Goal: Navigation & Orientation: Find specific page/section

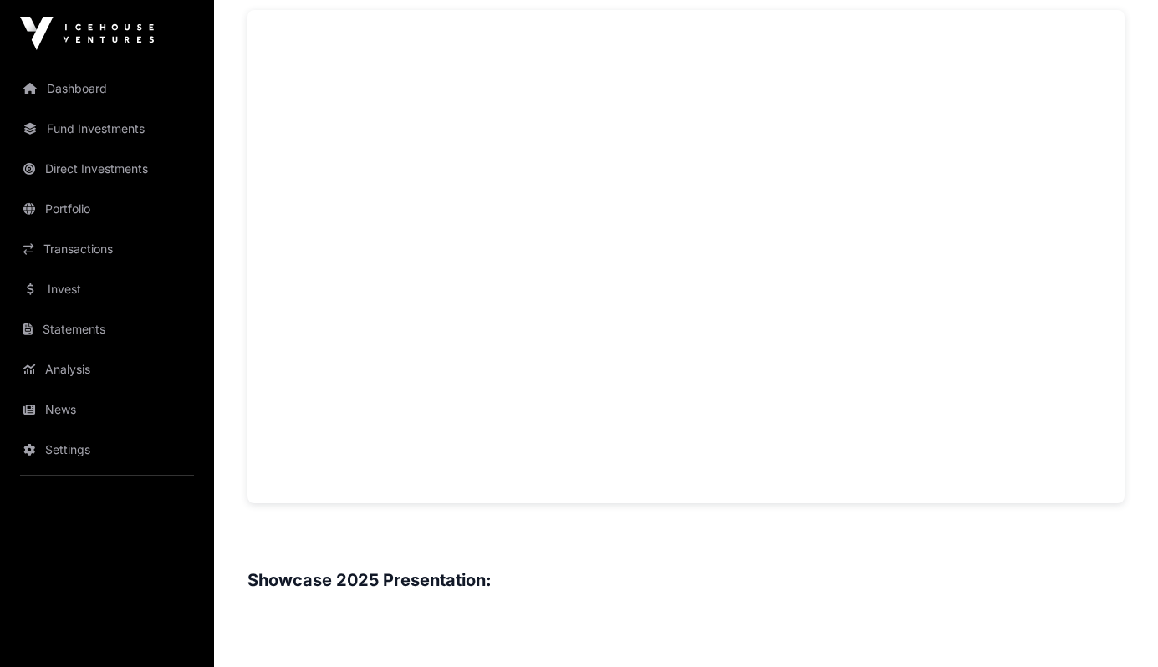
scroll to position [1265, 0]
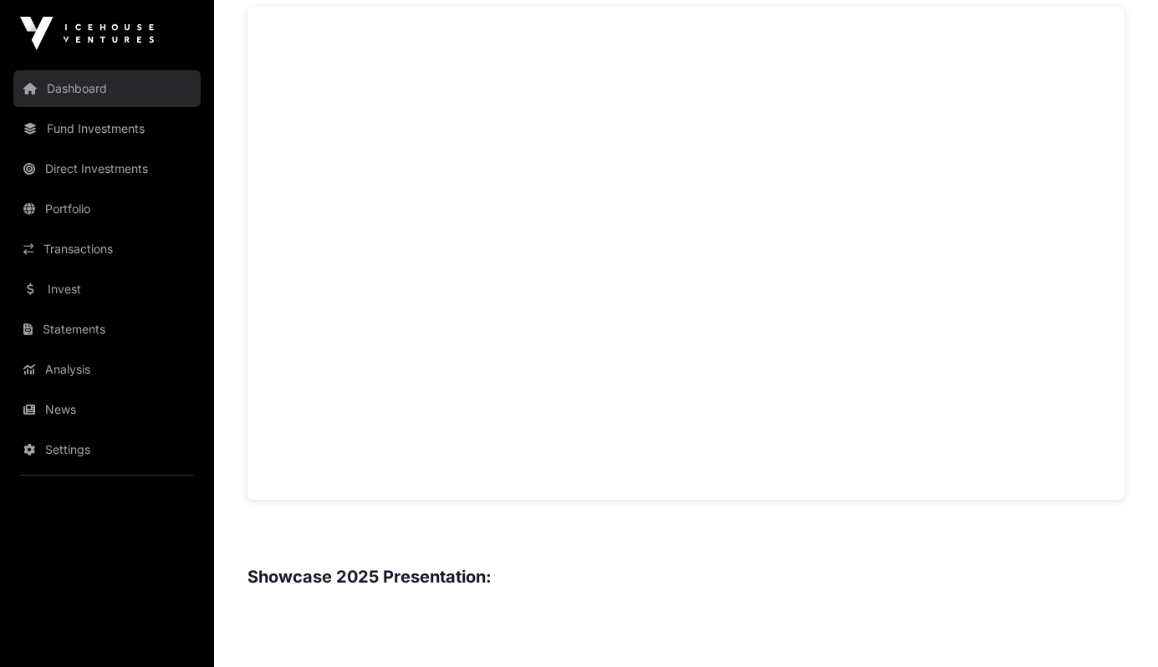
click at [130, 99] on link "Dashboard" at bounding box center [106, 88] width 187 height 37
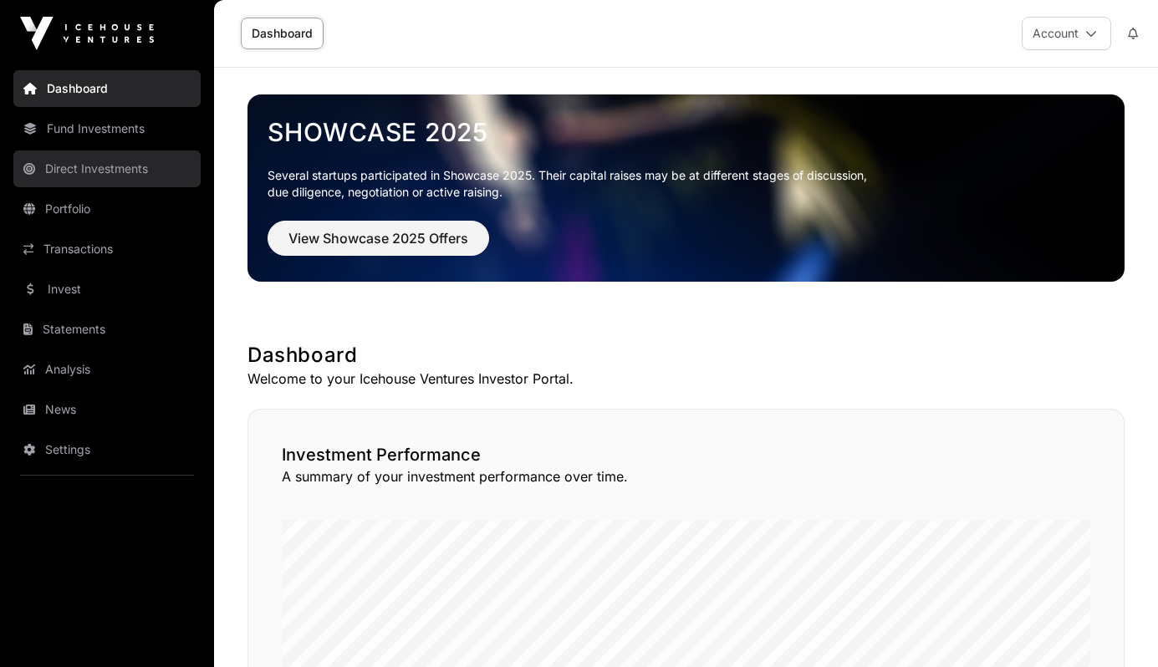
click at [120, 181] on link "Direct Investments" at bounding box center [106, 168] width 187 height 37
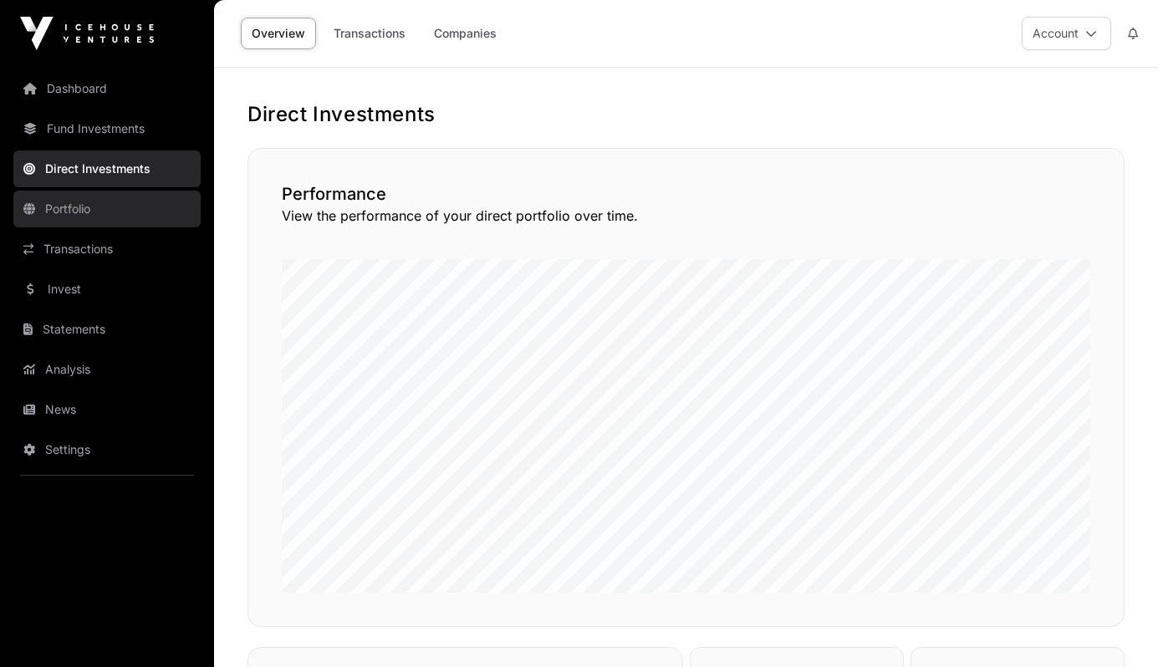
click at [108, 221] on link "Portfolio" at bounding box center [106, 209] width 187 height 37
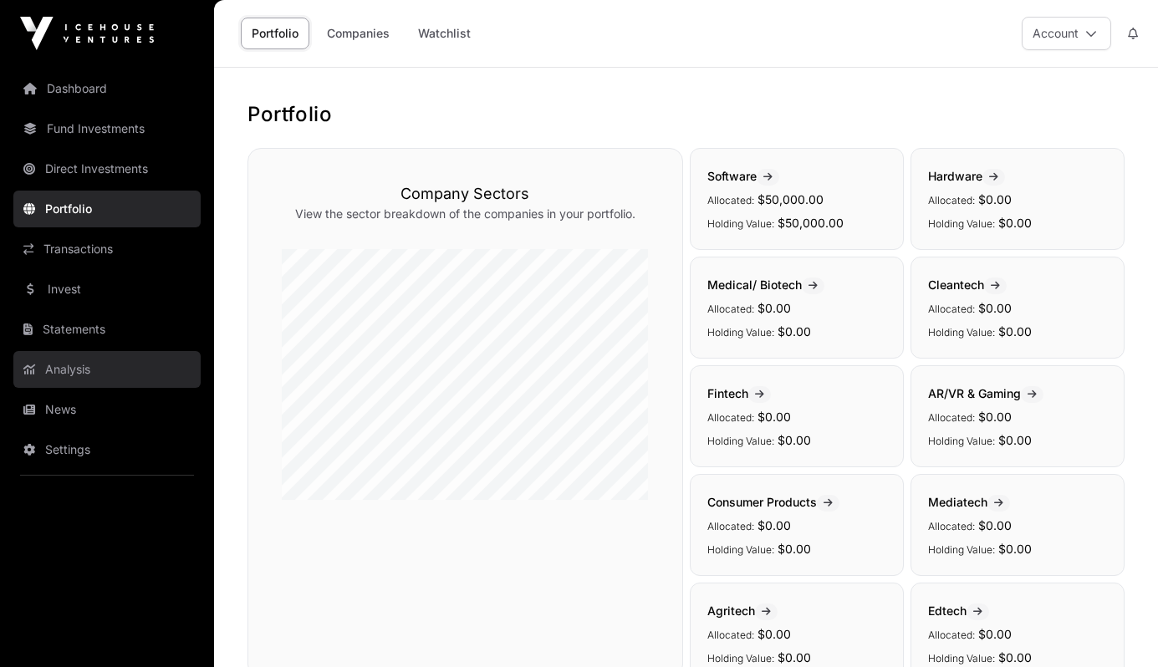
click at [97, 377] on link "Analysis" at bounding box center [106, 369] width 187 height 37
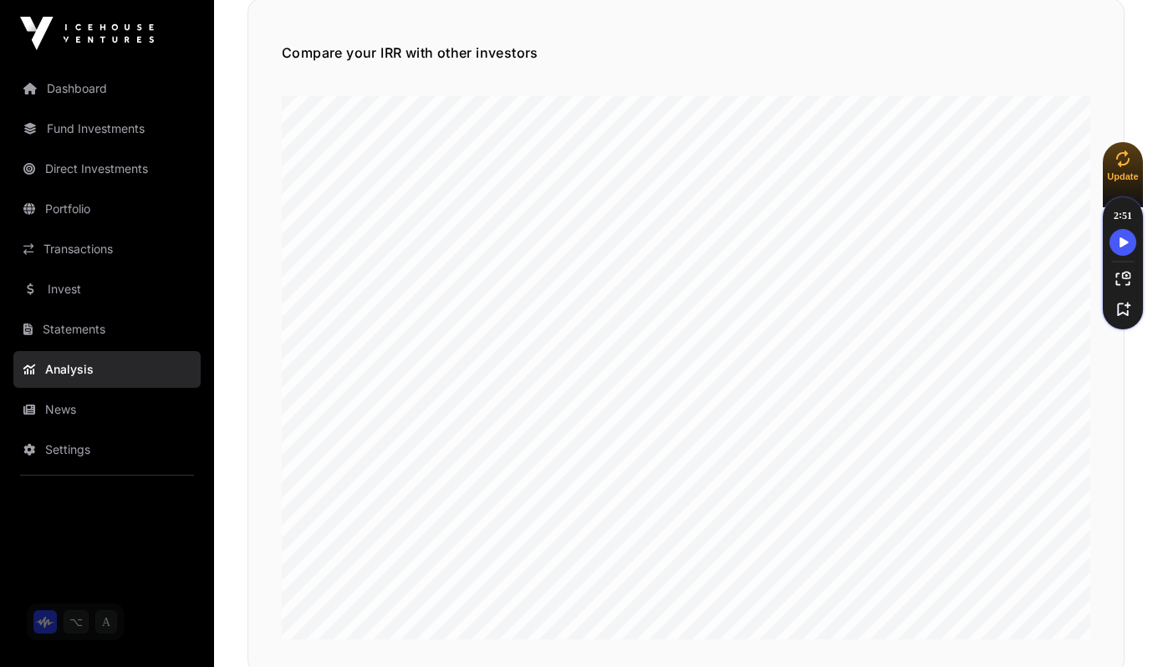
scroll to position [228, 0]
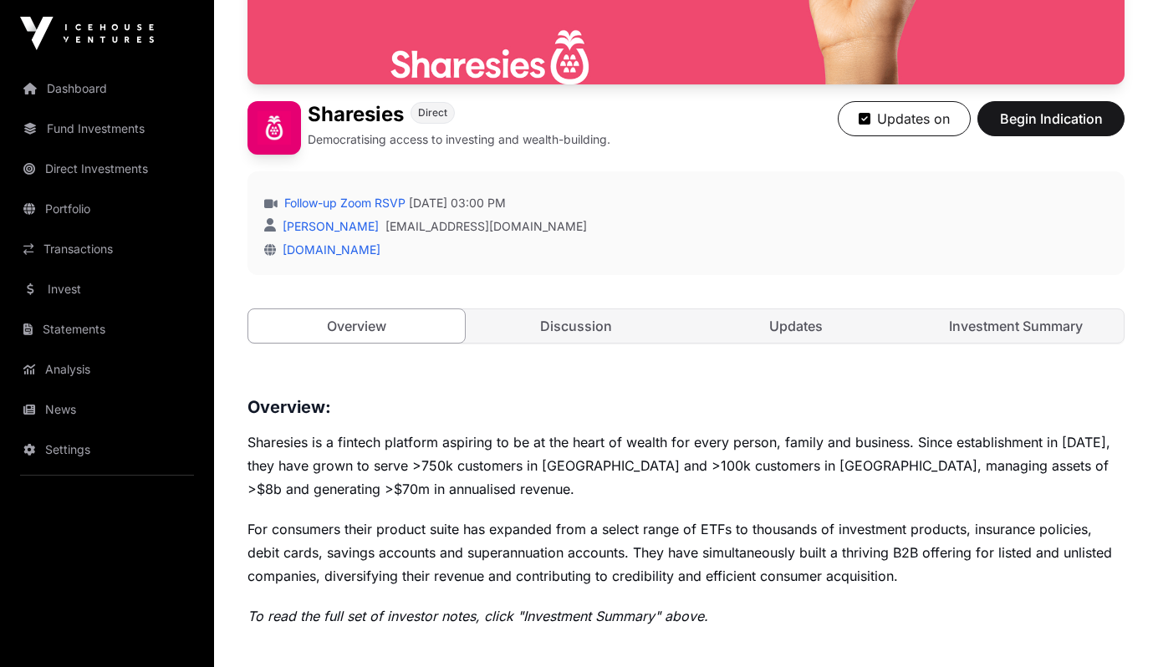
scroll to position [332, 0]
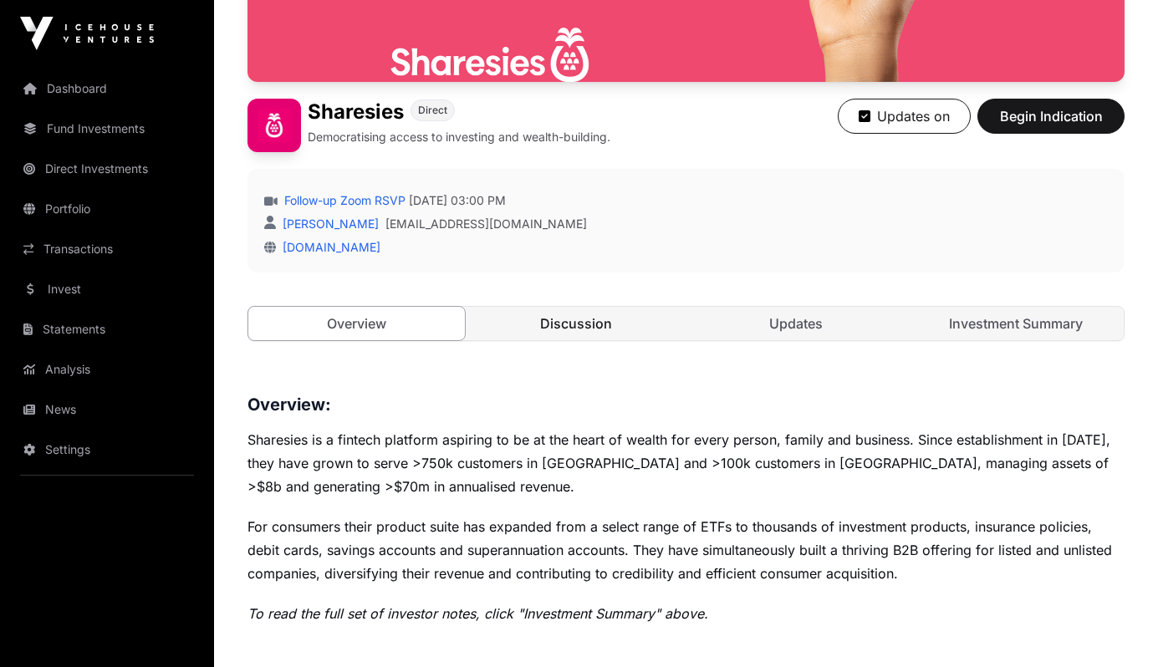
click at [562, 318] on link "Discussion" at bounding box center [576, 323] width 216 height 33
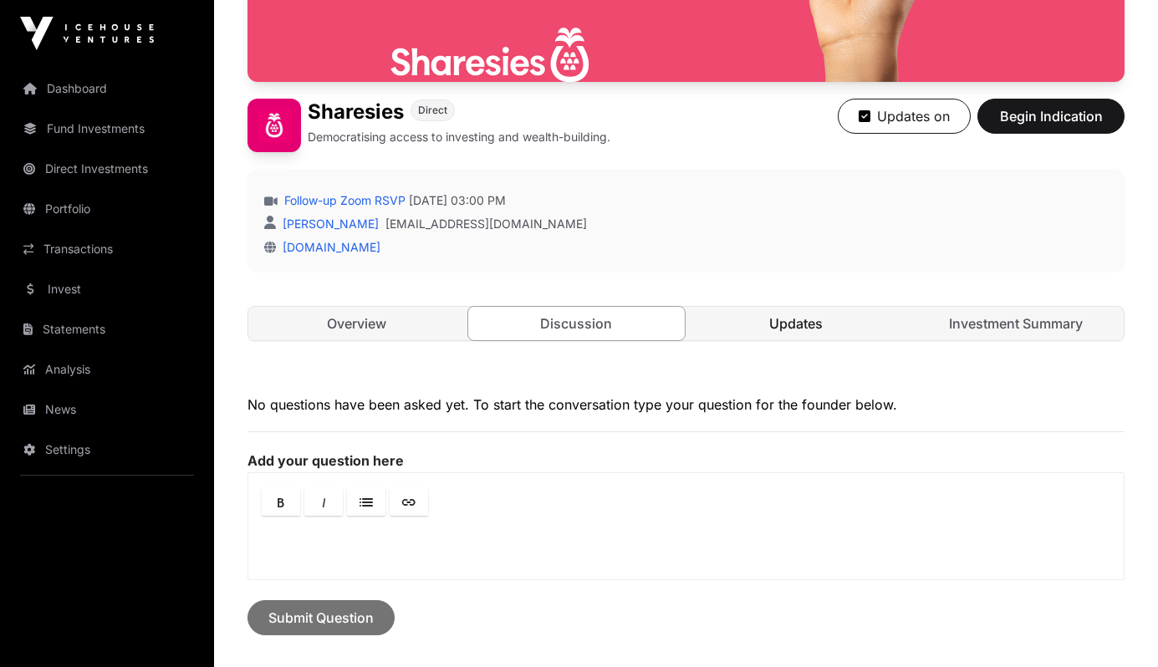
click at [758, 323] on link "Updates" at bounding box center [796, 323] width 216 height 33
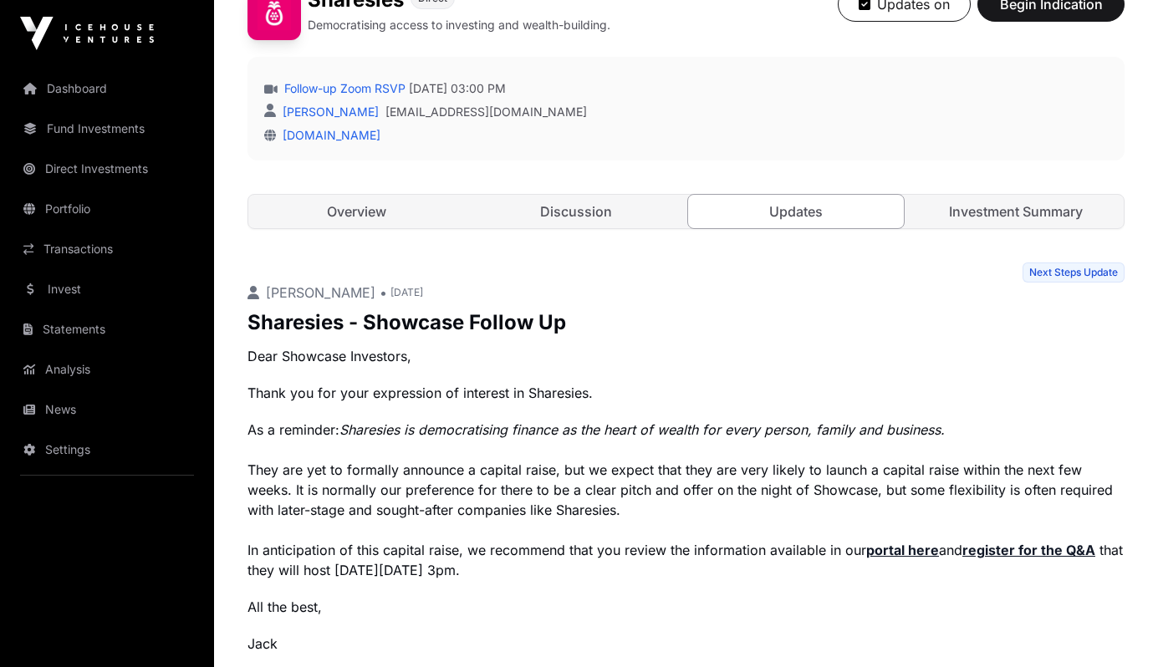
scroll to position [430, 0]
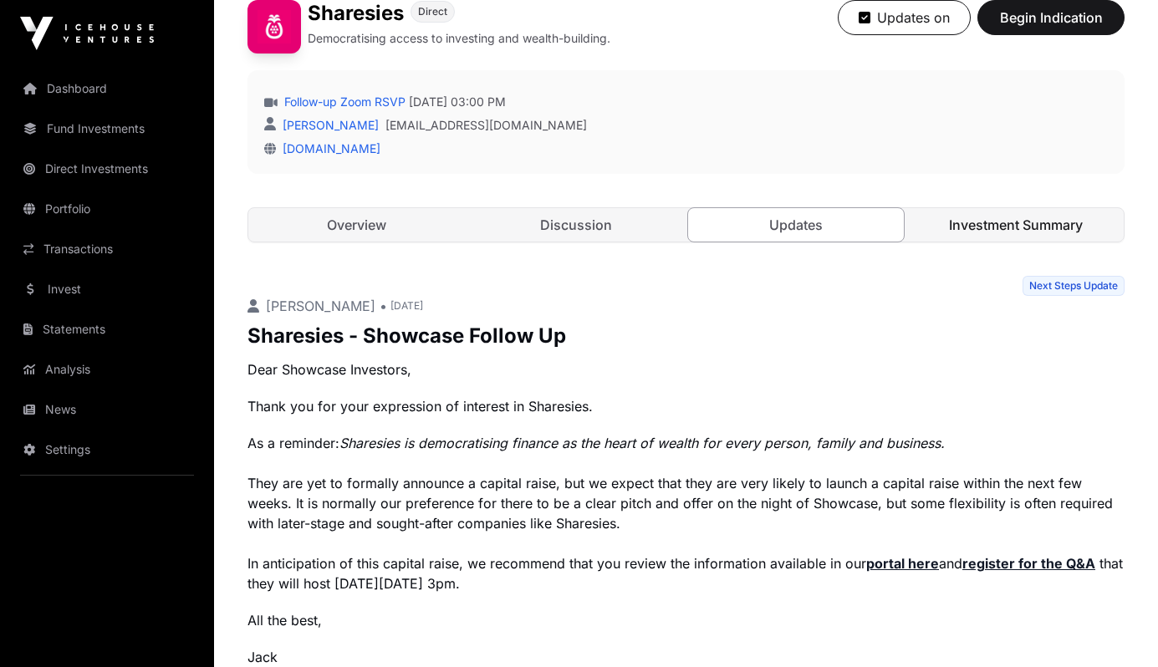
click at [972, 237] on link "Investment Summary" at bounding box center [1015, 224] width 216 height 33
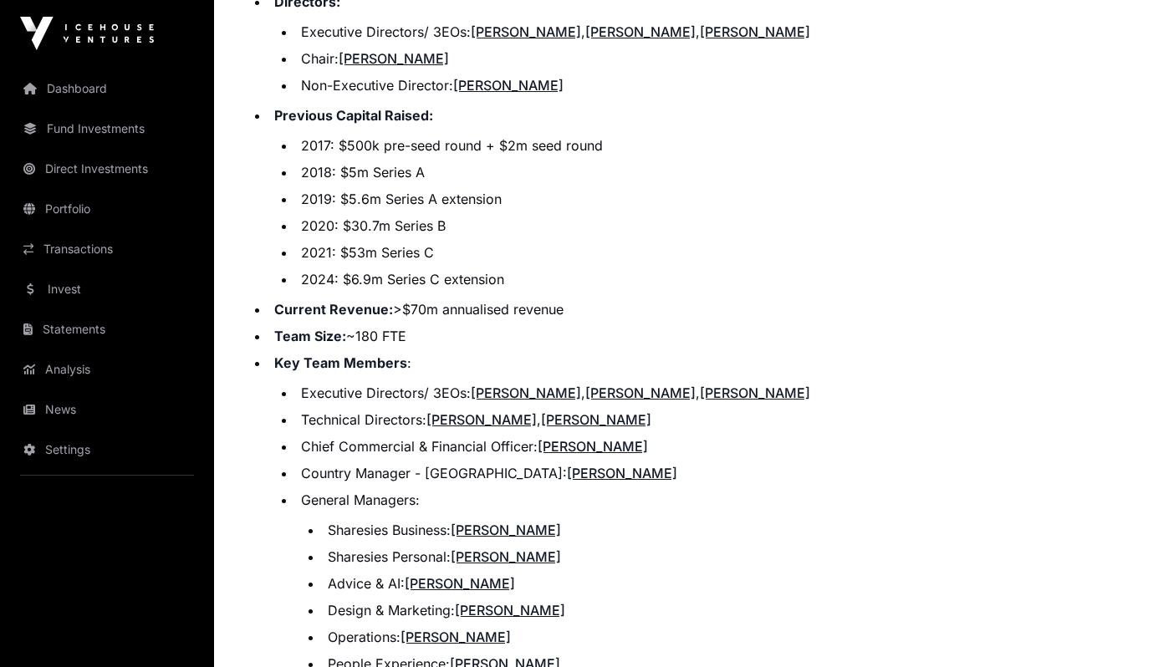
scroll to position [1680, 0]
